Goal: Information Seeking & Learning: Learn about a topic

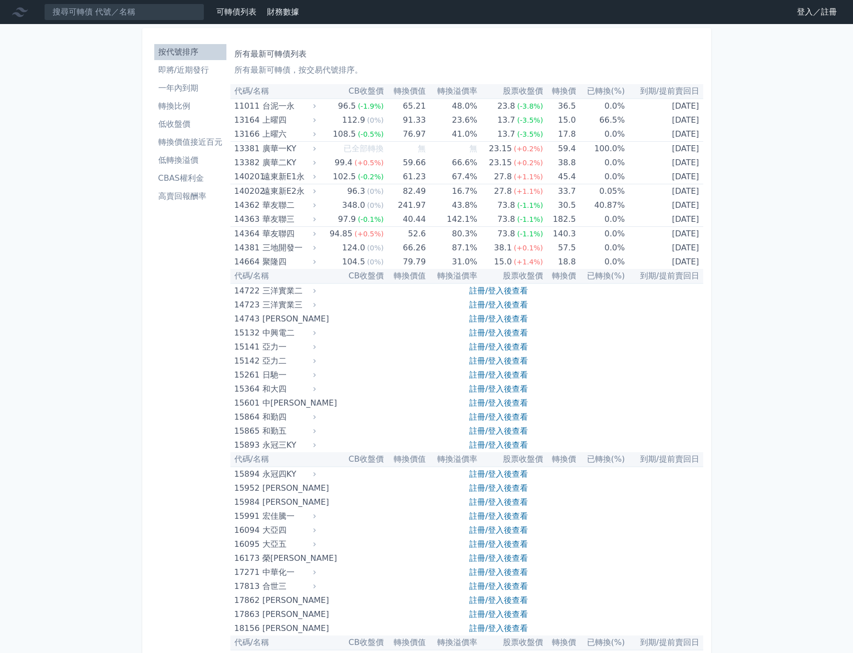
click at [827, 13] on link "登入／註冊" at bounding box center [817, 12] width 56 height 16
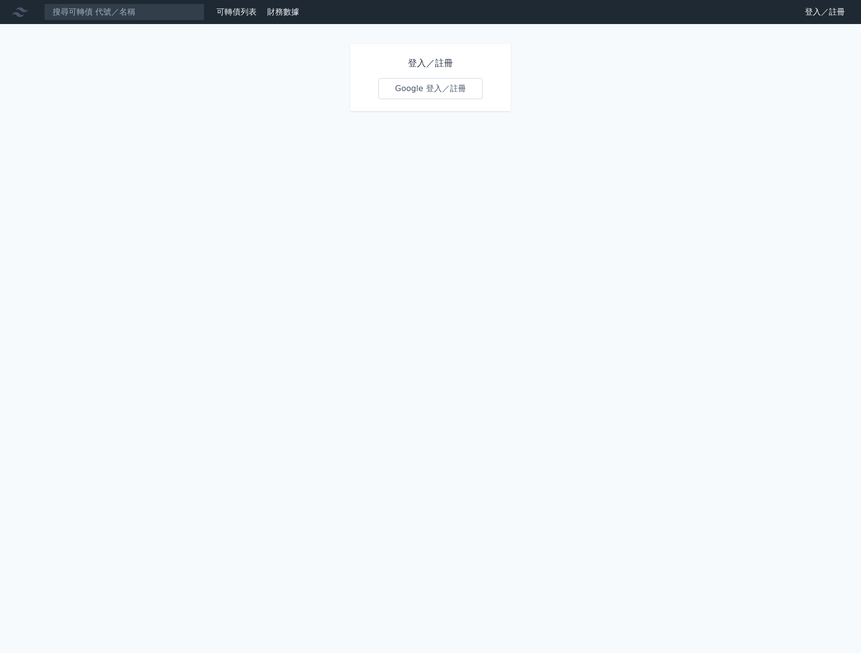
click at [417, 91] on link "Google 登入／註冊" at bounding box center [430, 88] width 104 height 21
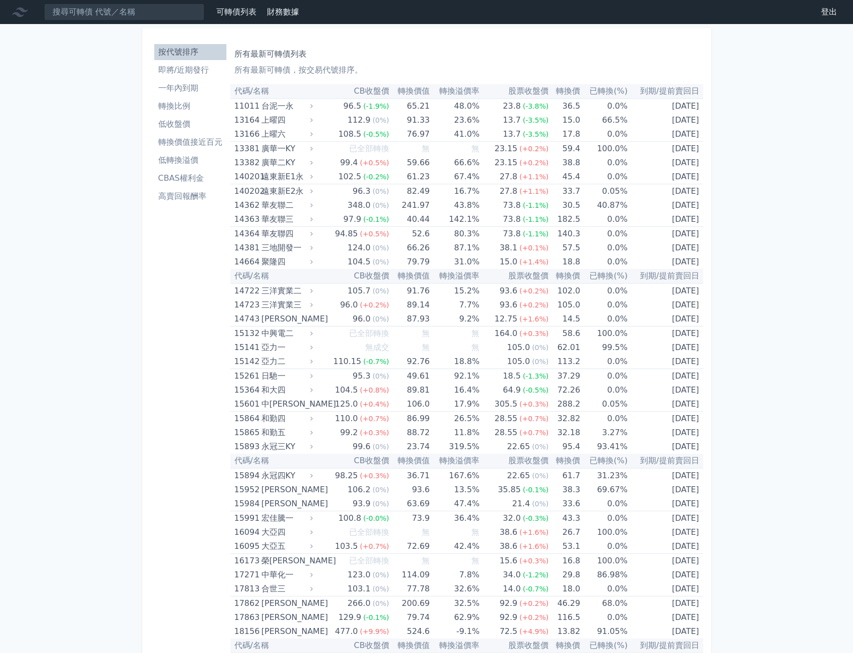
click at [186, 86] on li "一年內到期" at bounding box center [190, 88] width 72 height 12
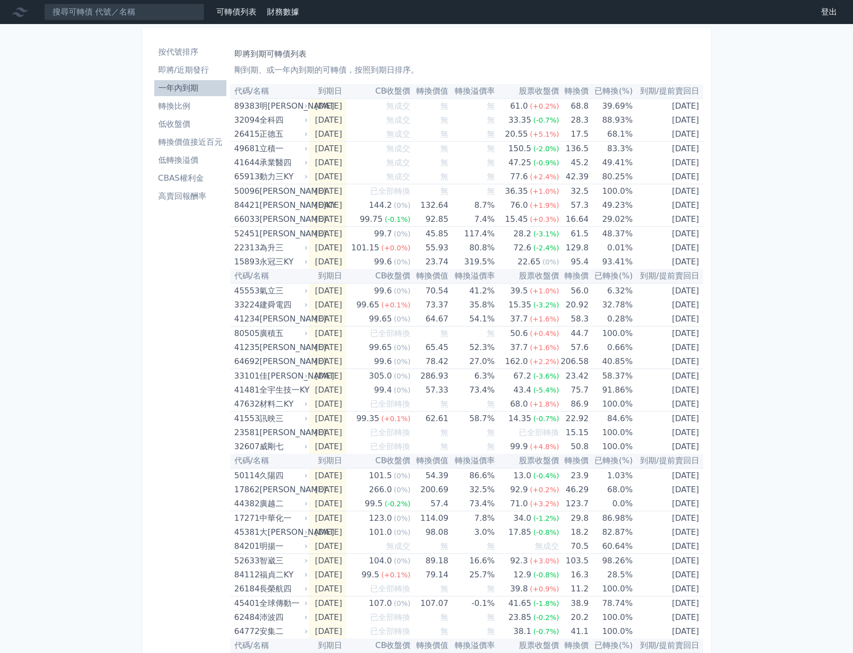
click at [484, 90] on th "轉換溢價率" at bounding box center [471, 91] width 47 height 15
click at [445, 89] on th "轉換價值" at bounding box center [429, 91] width 38 height 15
click at [547, 473] on span "(-0.4%)" at bounding box center [547, 476] width 26 height 8
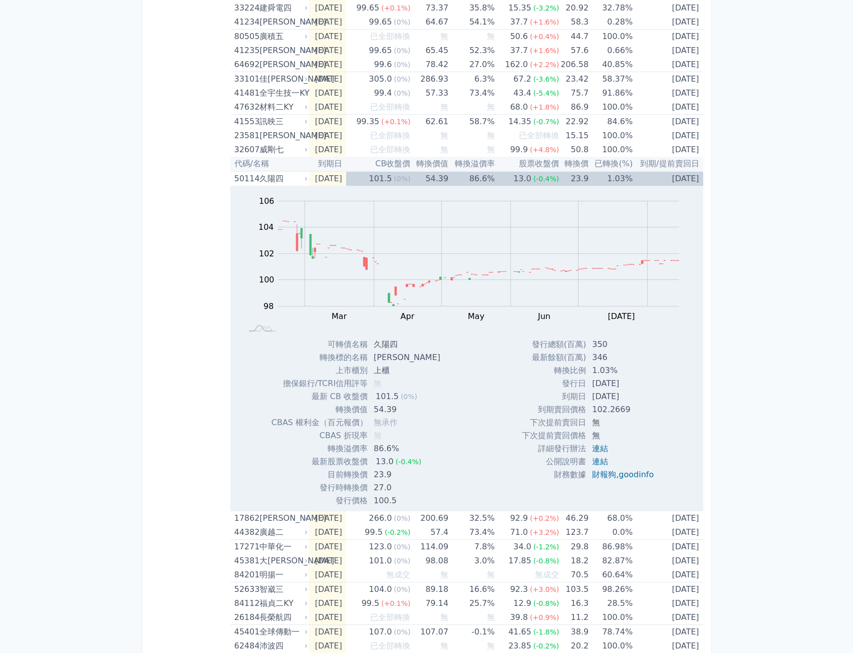
scroll to position [301, 0]
